Goal: Entertainment & Leisure: Consume media (video, audio)

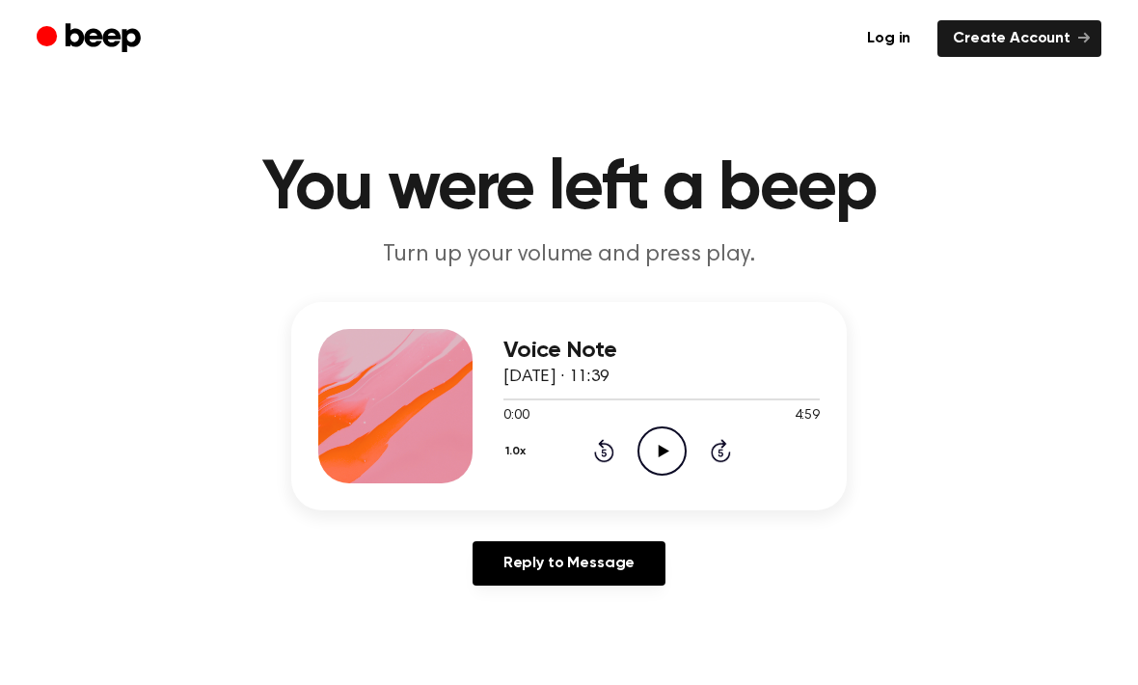
click at [668, 445] on icon "Play Audio" at bounding box center [661, 450] width 49 height 49
click at [675, 452] on icon "Pause Audio" at bounding box center [661, 450] width 49 height 49
click at [651, 472] on circle at bounding box center [661, 450] width 47 height 47
click at [644, 450] on icon "Pause Audio" at bounding box center [661, 450] width 49 height 49
click at [625, 421] on div "0:11 4:59" at bounding box center [661, 416] width 316 height 20
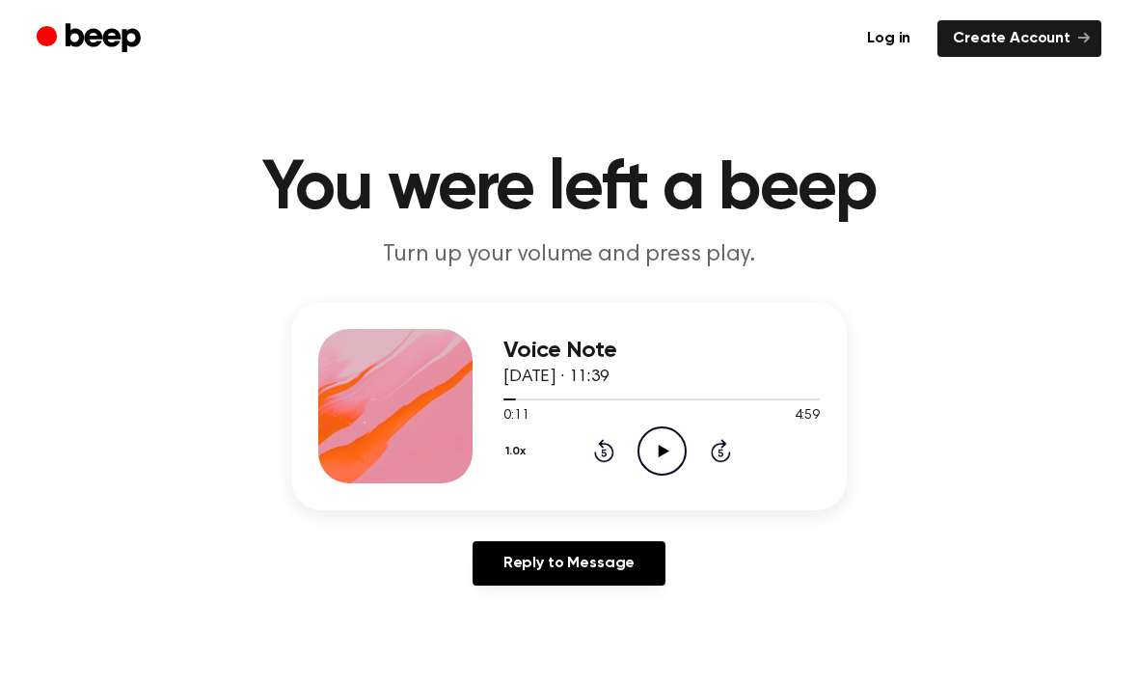
click at [643, 441] on icon "Play Audio" at bounding box center [661, 450] width 49 height 49
click at [673, 451] on icon "Pause Audio" at bounding box center [661, 450] width 49 height 49
click at [664, 431] on icon "Play Audio" at bounding box center [661, 450] width 49 height 49
click at [653, 472] on circle at bounding box center [661, 450] width 47 height 47
click at [660, 445] on icon at bounding box center [663, 451] width 11 height 13
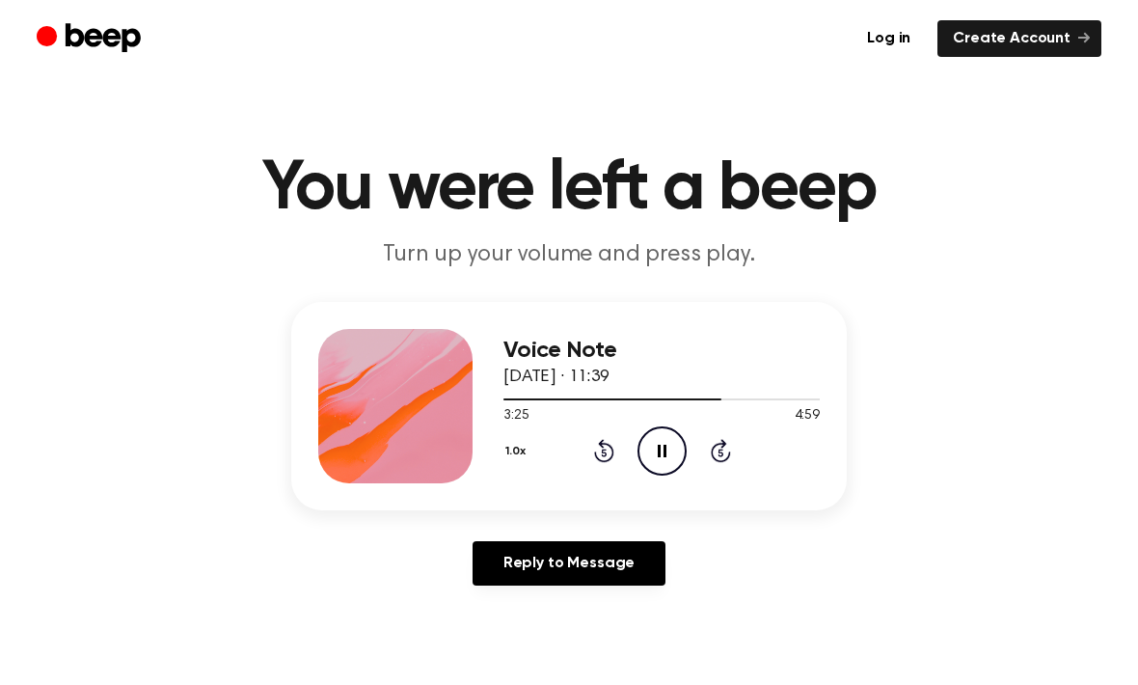
click at [663, 462] on icon "Pause Audio" at bounding box center [661, 450] width 49 height 49
click at [656, 457] on icon "Play Audio" at bounding box center [661, 450] width 49 height 49
click at [668, 445] on icon "Pause Audio" at bounding box center [661, 450] width 49 height 49
